Goal: Task Accomplishment & Management: Manage account settings

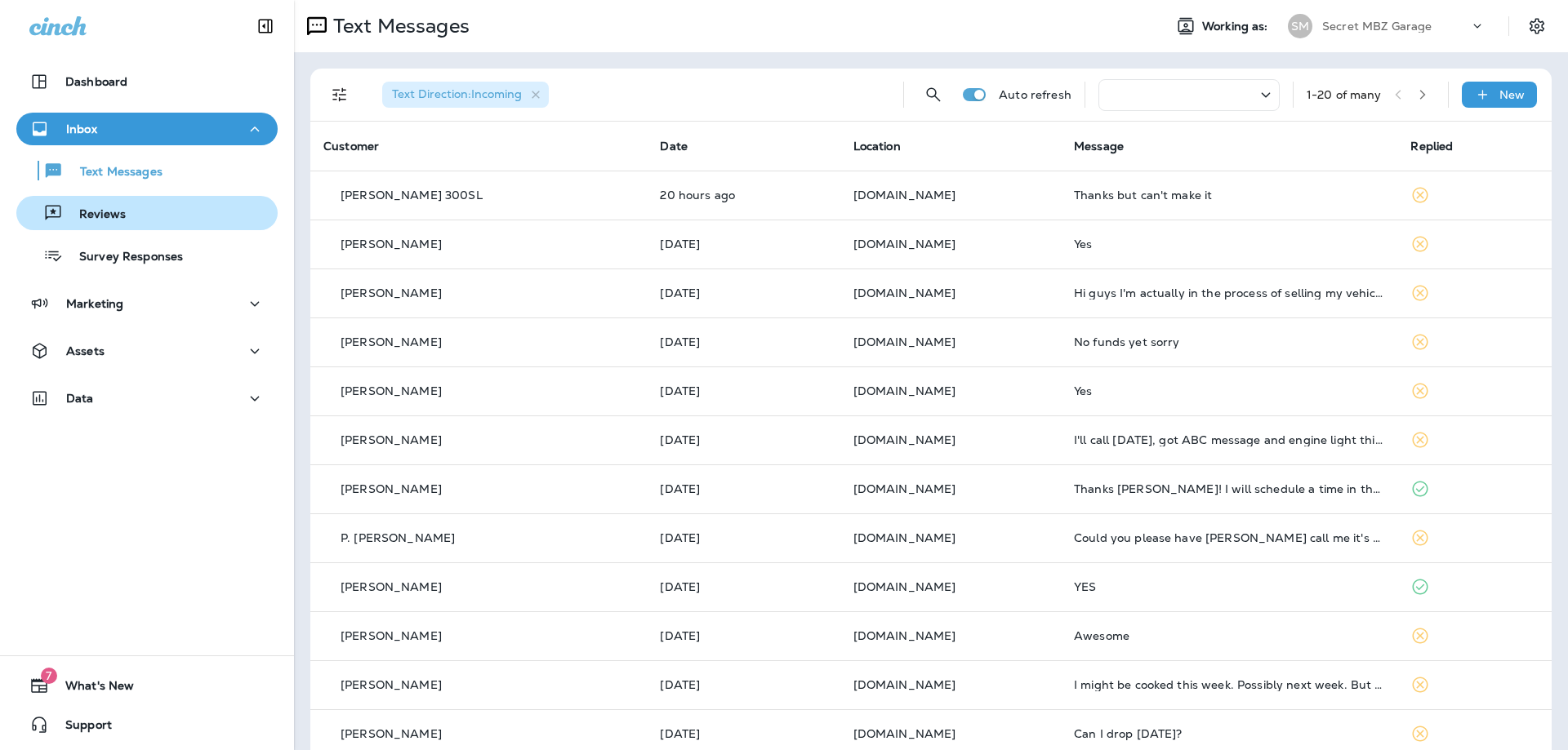
click at [93, 216] on p "Reviews" at bounding box center [94, 215] width 63 height 16
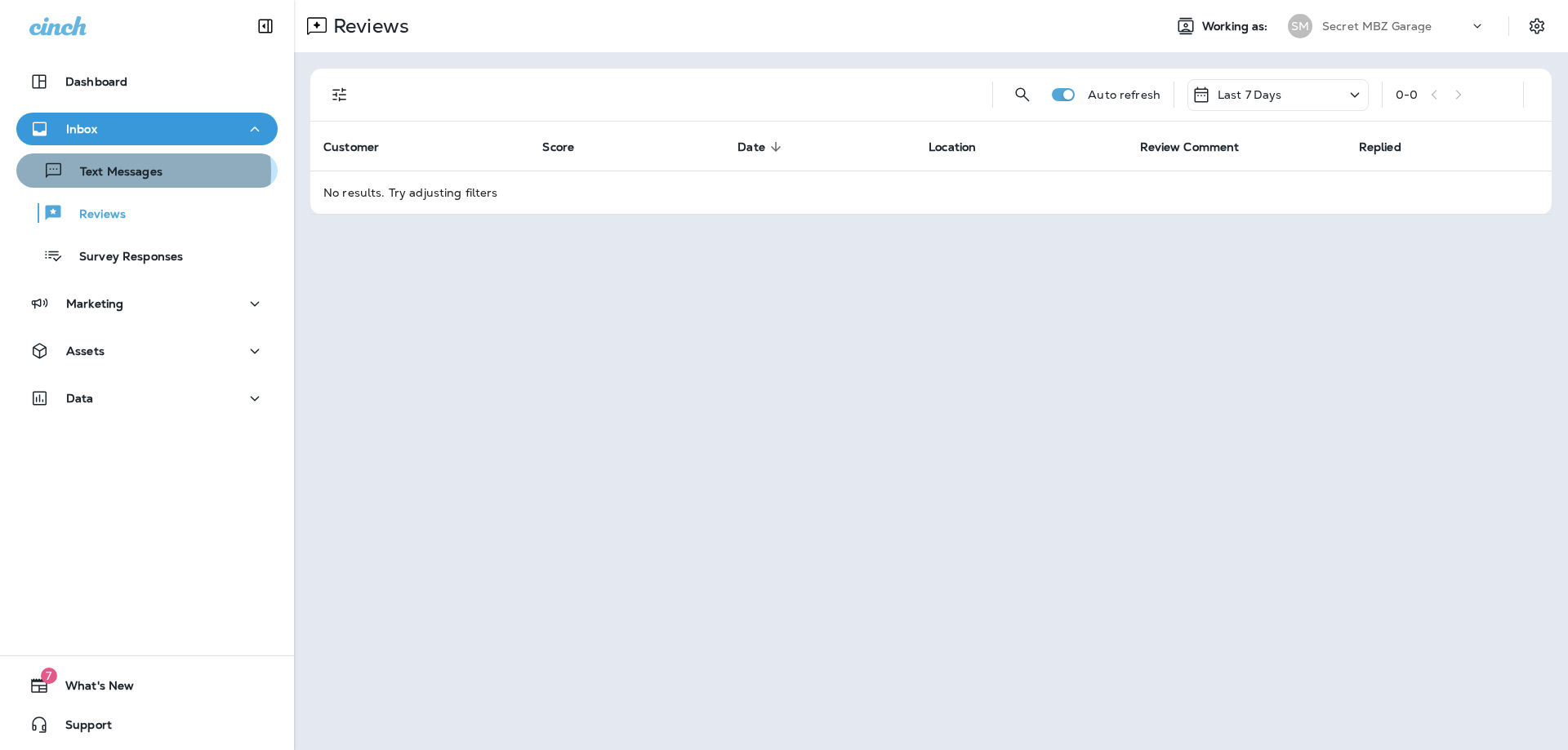
click at [120, 171] on p "Text Messages" at bounding box center [113, 172] width 98 height 16
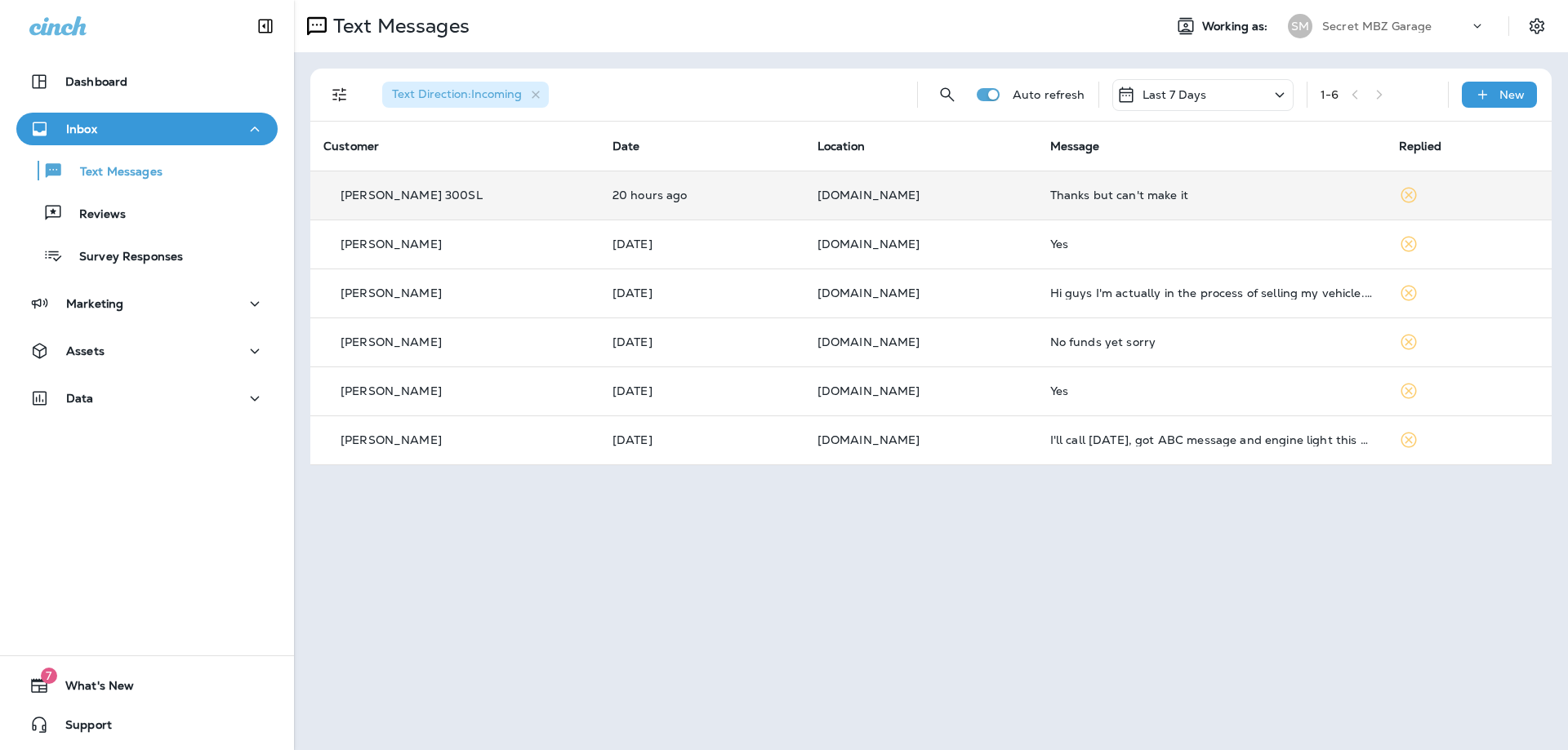
click at [975, 202] on td "[DOMAIN_NAME]" at bounding box center [921, 195] width 233 height 49
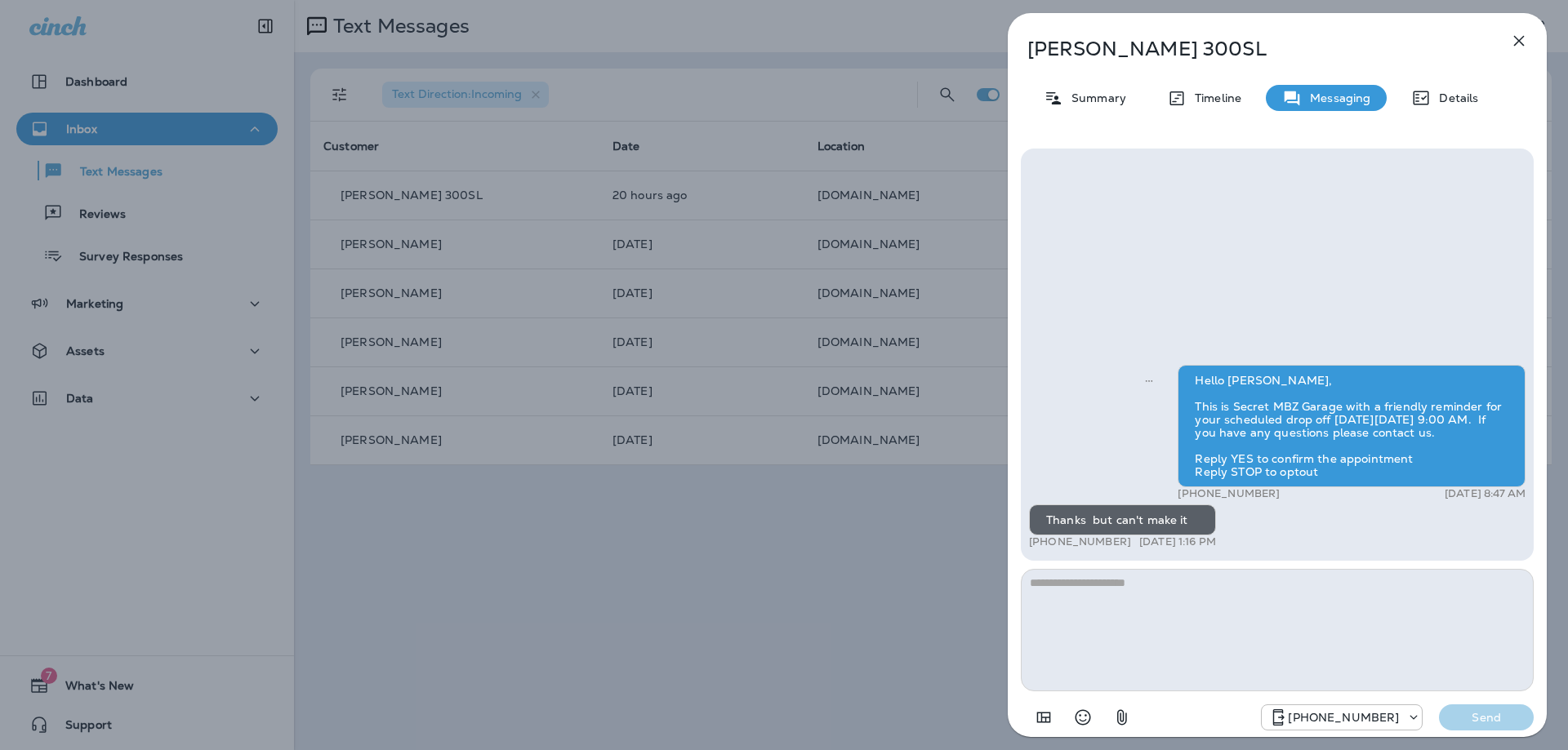
drag, startPoint x: 1526, startPoint y: 38, endPoint x: 1506, endPoint y: 43, distance: 20.6
click at [1526, 38] on icon "button" at bounding box center [1519, 41] width 20 height 20
